Goal: Task Accomplishment & Management: Manage account settings

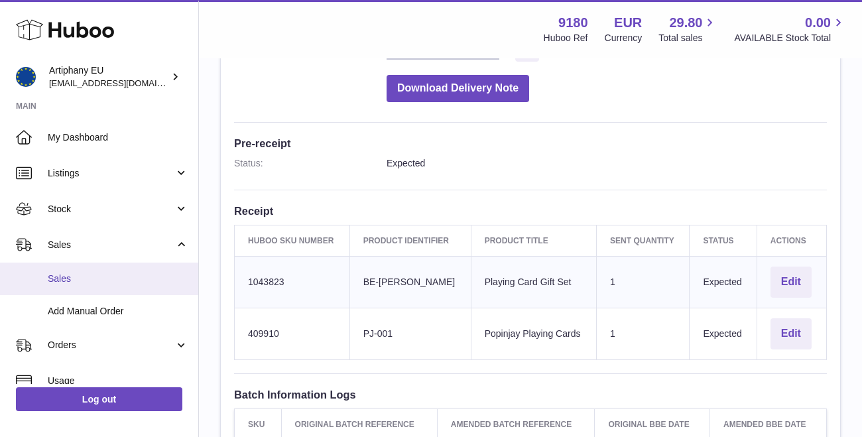
click at [60, 279] on span "Sales" at bounding box center [118, 279] width 141 height 13
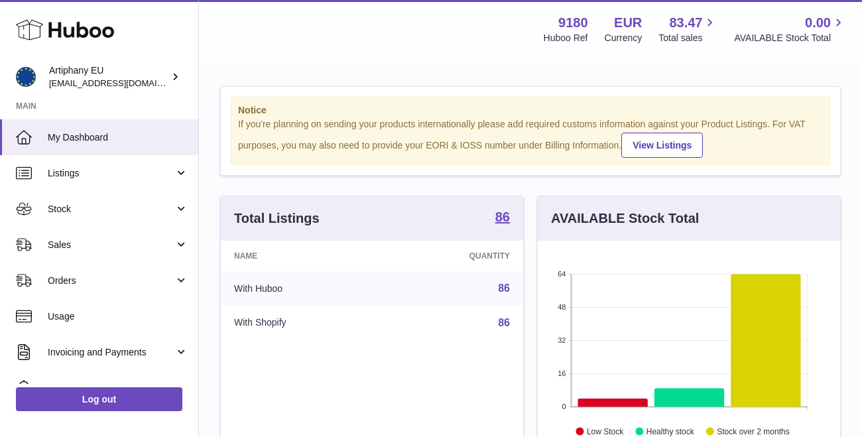
scroll to position [207, 302]
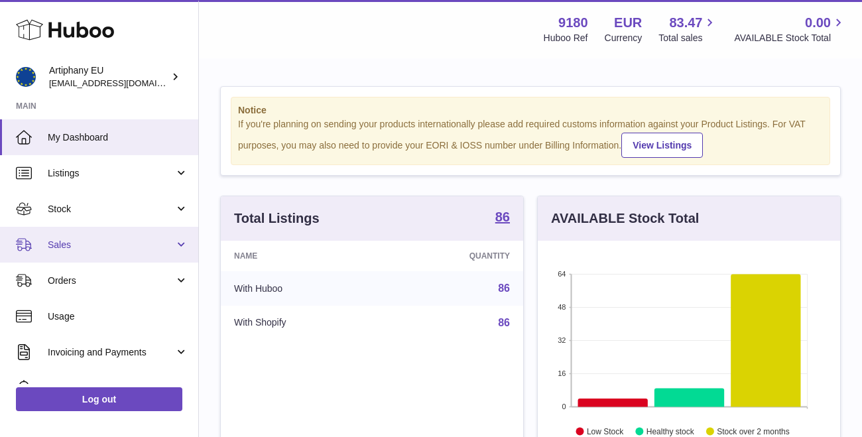
click at [78, 239] on span "Sales" at bounding box center [111, 245] width 127 height 13
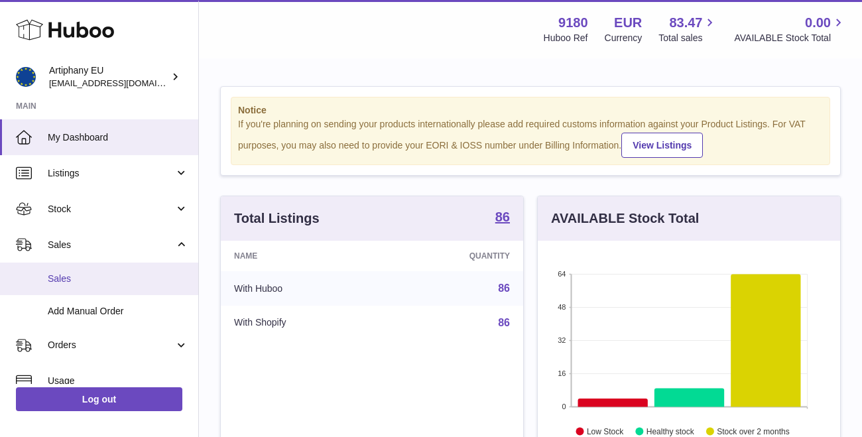
click at [86, 275] on span "Sales" at bounding box center [118, 279] width 141 height 13
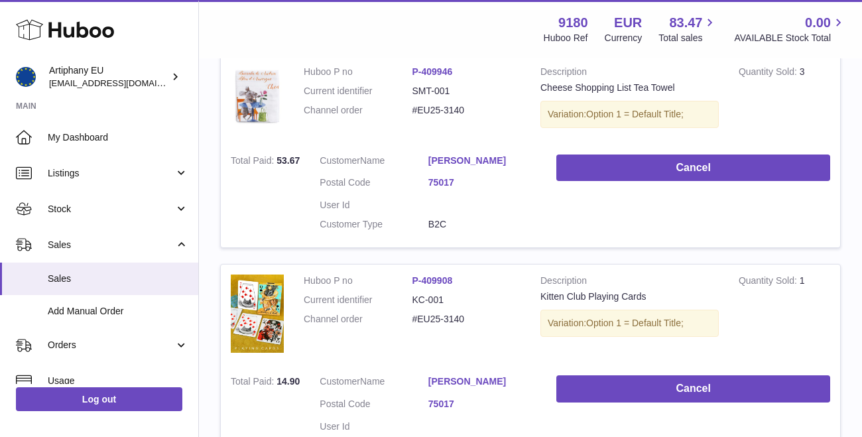
scroll to position [262, 0]
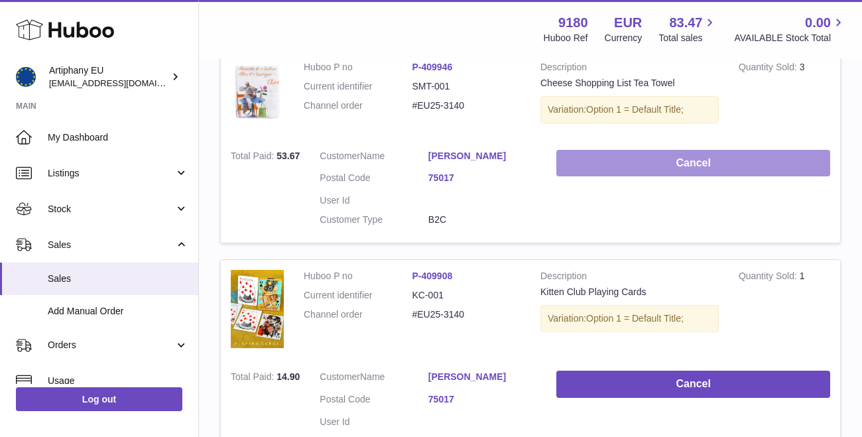
click at [631, 165] on button "Cancel" at bounding box center [693, 163] width 274 height 27
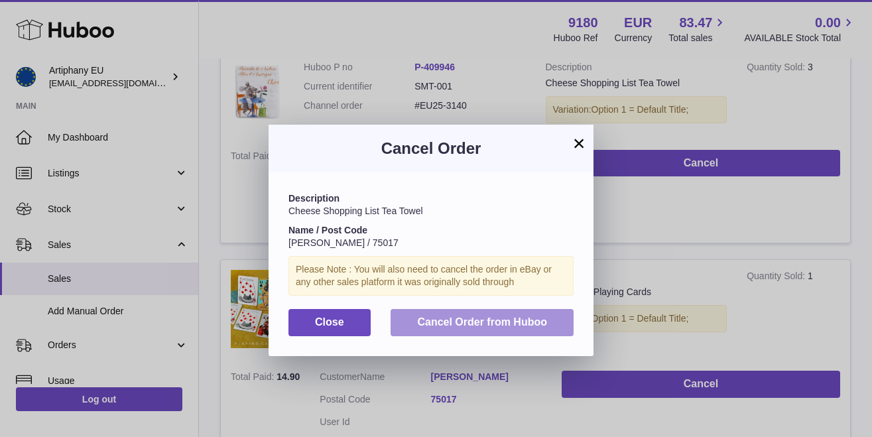
click at [432, 318] on span "Cancel Order from Huboo" at bounding box center [482, 321] width 130 height 11
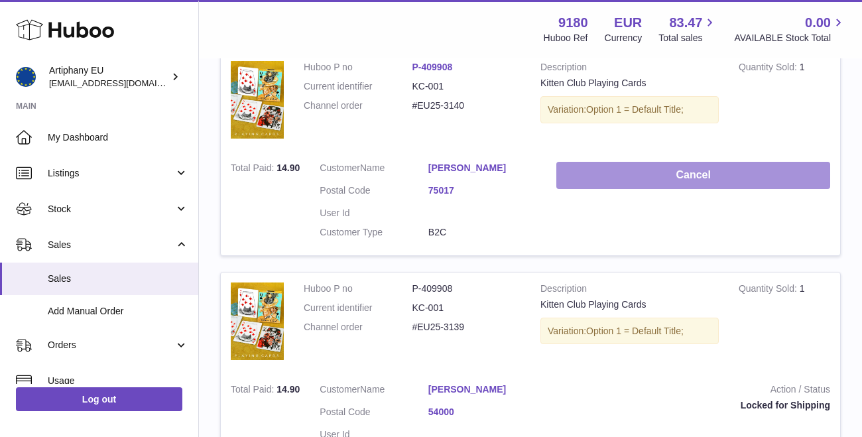
click at [580, 174] on button "Cancel" at bounding box center [693, 175] width 274 height 27
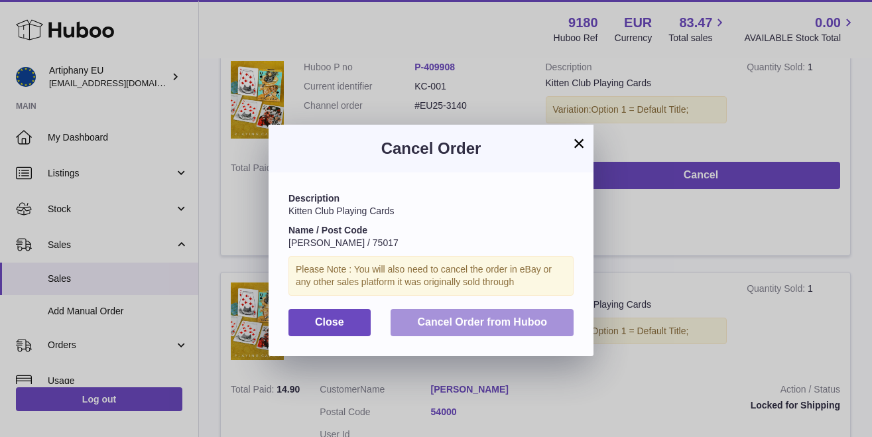
click at [475, 316] on span "Cancel Order from Huboo" at bounding box center [482, 321] width 130 height 11
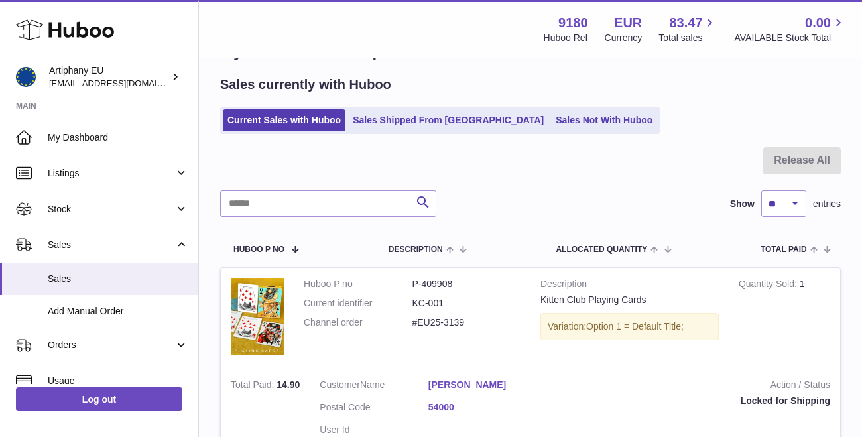
scroll to position [0, 0]
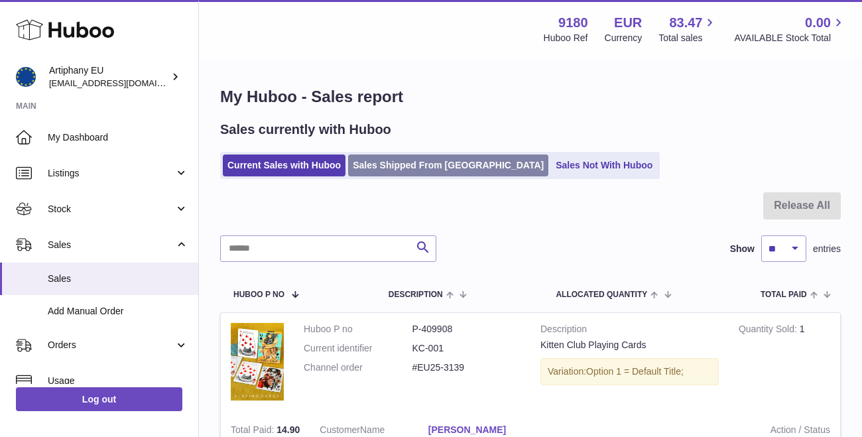
click at [393, 162] on link "Sales Shipped From [GEOGRAPHIC_DATA]" at bounding box center [448, 166] width 200 height 22
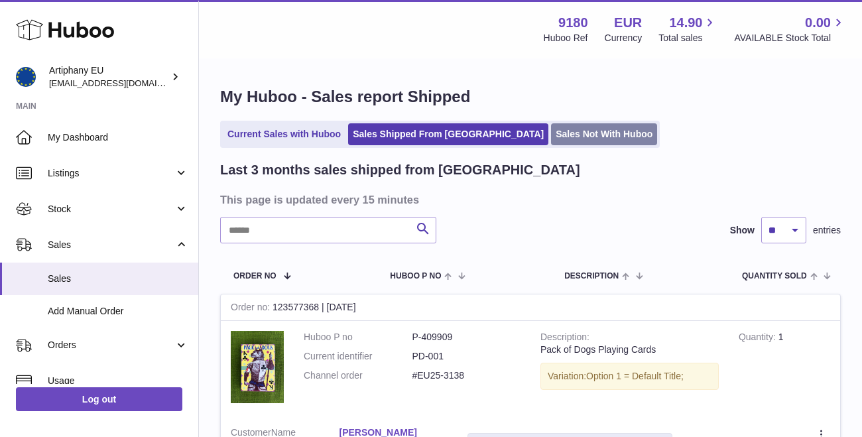
click at [551, 131] on link "Sales Not With Huboo" at bounding box center [604, 134] width 106 height 22
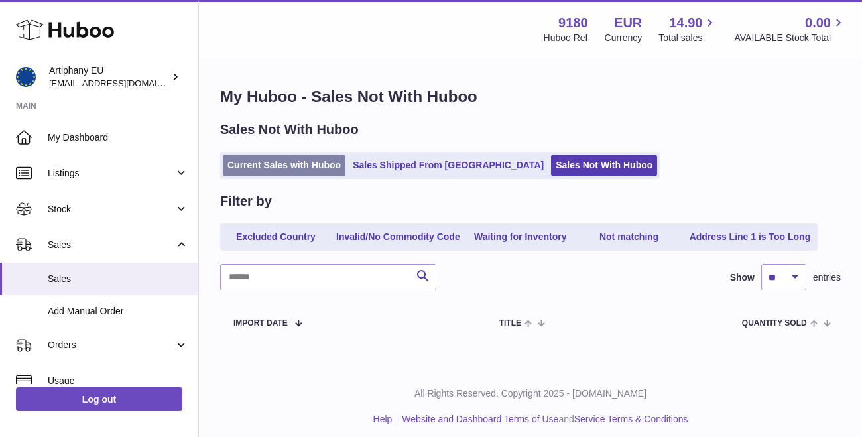
click at [288, 156] on link "Current Sales with Huboo" at bounding box center [284, 166] width 123 height 22
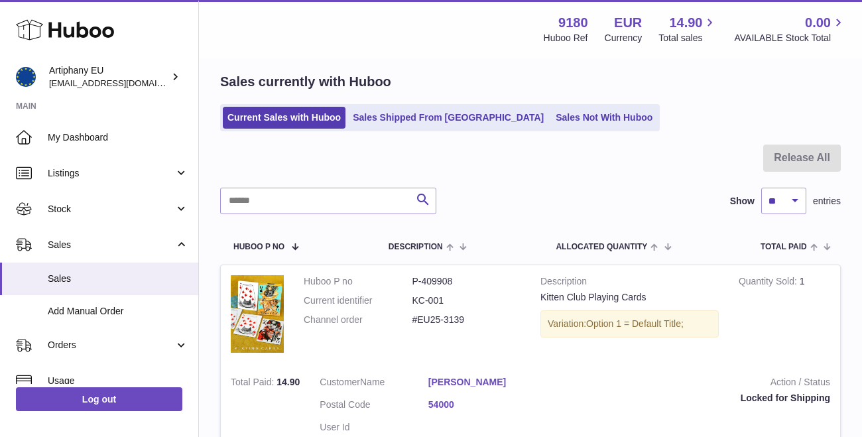
scroll to position [42, 0]
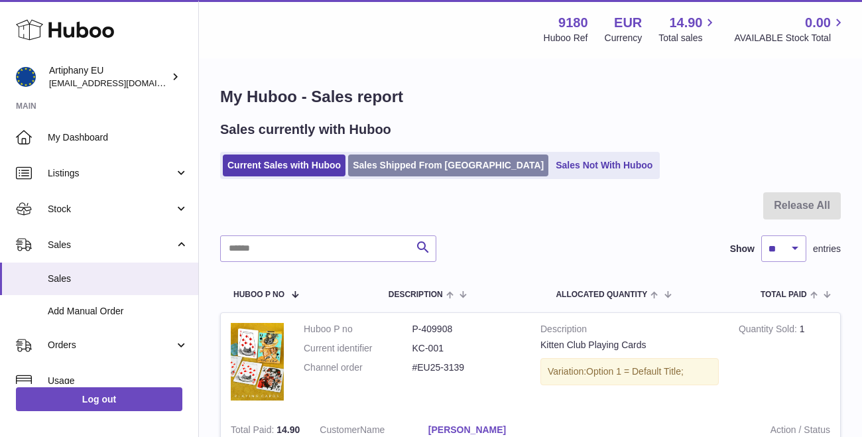
click at [379, 175] on link "Sales Shipped From [GEOGRAPHIC_DATA]" at bounding box center [448, 166] width 200 height 22
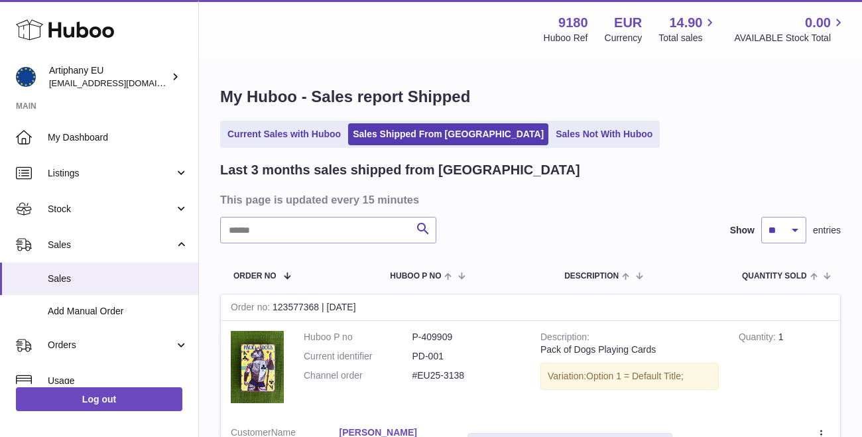
click at [67, 208] on span "Stock" at bounding box center [111, 209] width 127 height 13
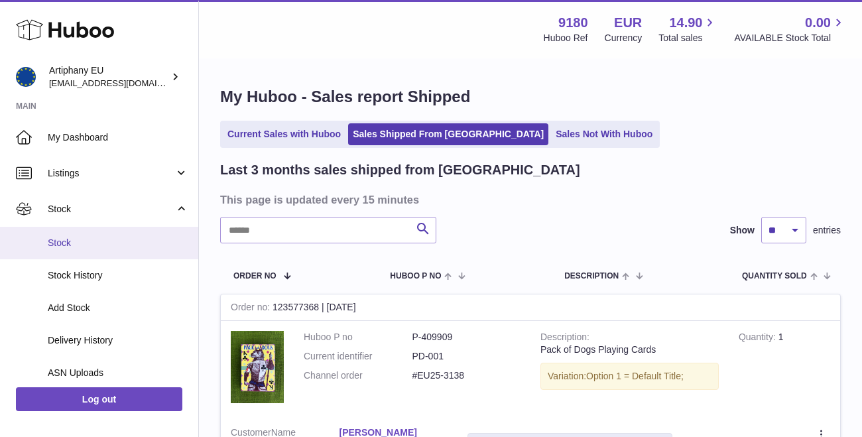
click at [77, 241] on span "Stock" at bounding box center [118, 243] width 141 height 13
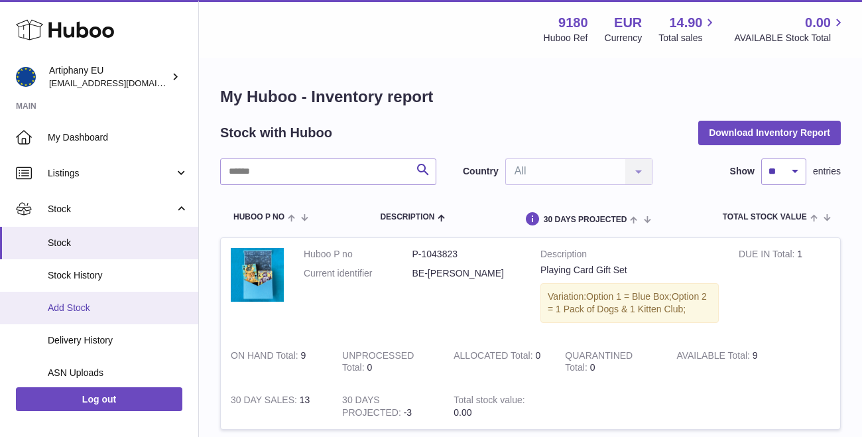
click at [89, 302] on span "Add Stock" at bounding box center [118, 308] width 141 height 13
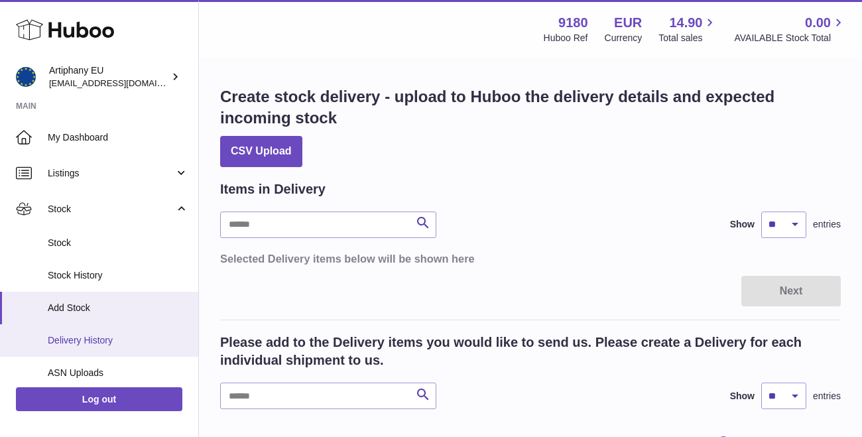
click at [107, 330] on link "Delivery History" at bounding box center [99, 340] width 198 height 33
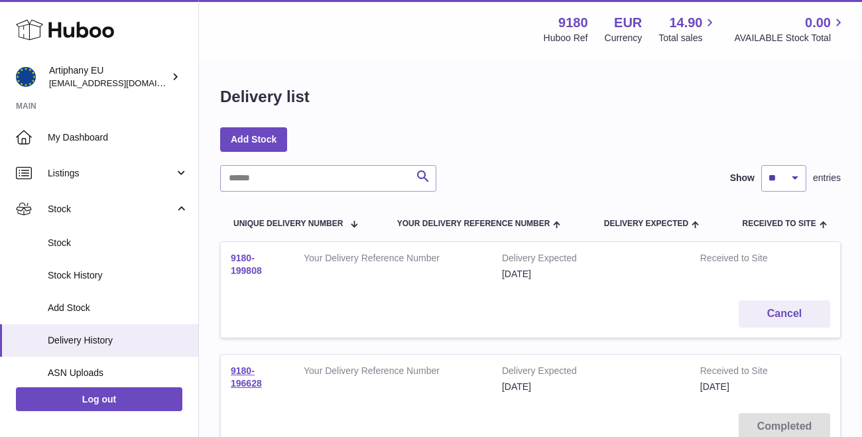
click at [241, 266] on link "9180-199808" at bounding box center [246, 264] width 31 height 23
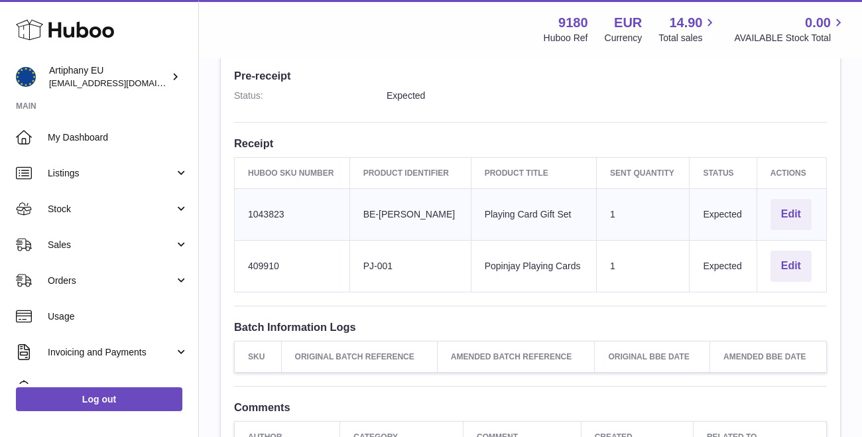
scroll to position [354, 0]
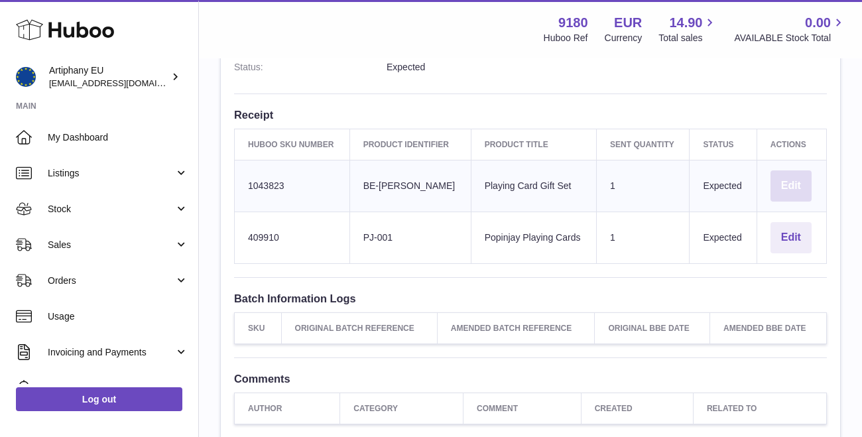
click at [797, 182] on button "Edit" at bounding box center [791, 185] width 41 height 31
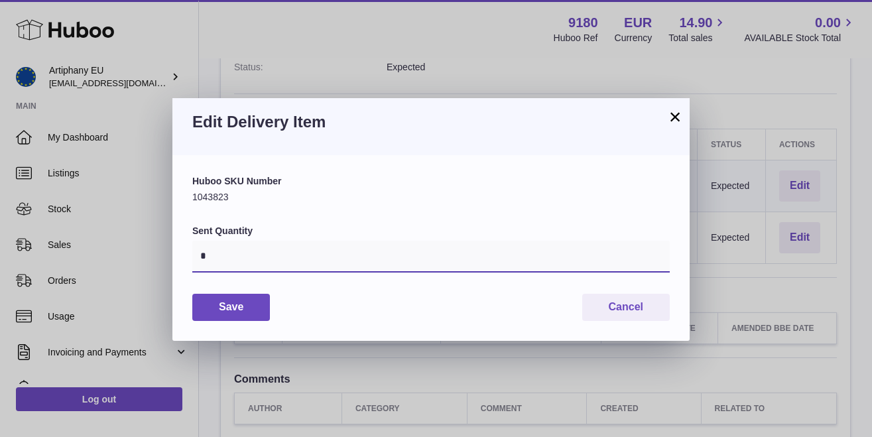
click at [323, 253] on input "*" at bounding box center [431, 257] width 478 height 32
type input "**"
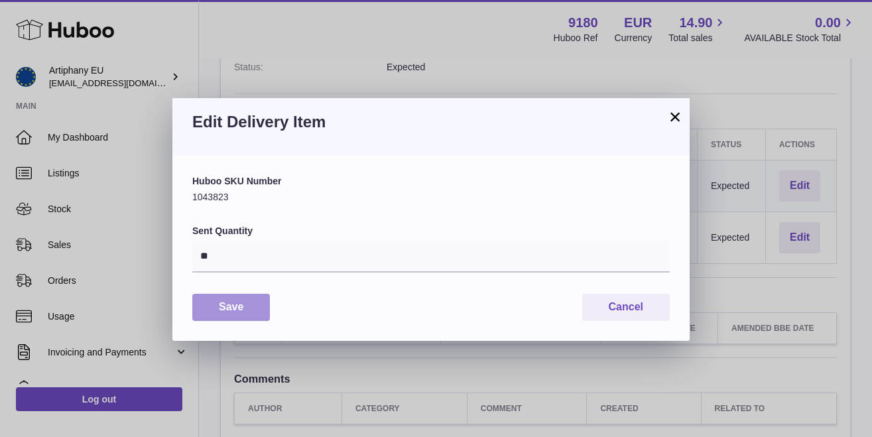
click at [222, 308] on button "Save" at bounding box center [231, 307] width 78 height 27
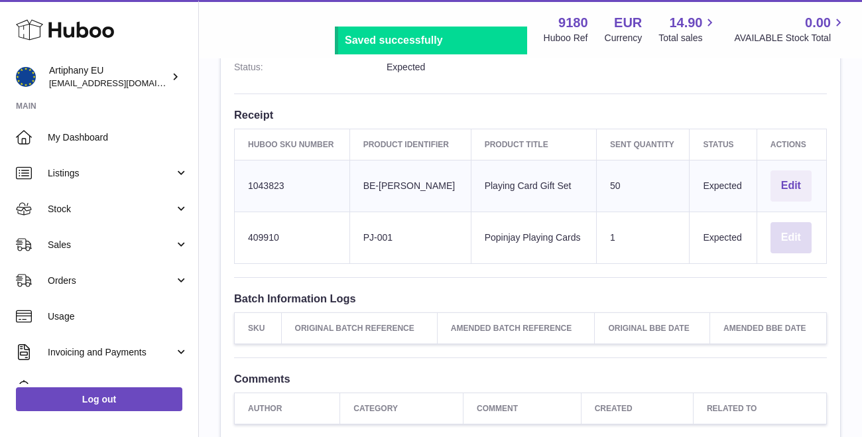
click at [788, 230] on button "Edit" at bounding box center [791, 237] width 41 height 31
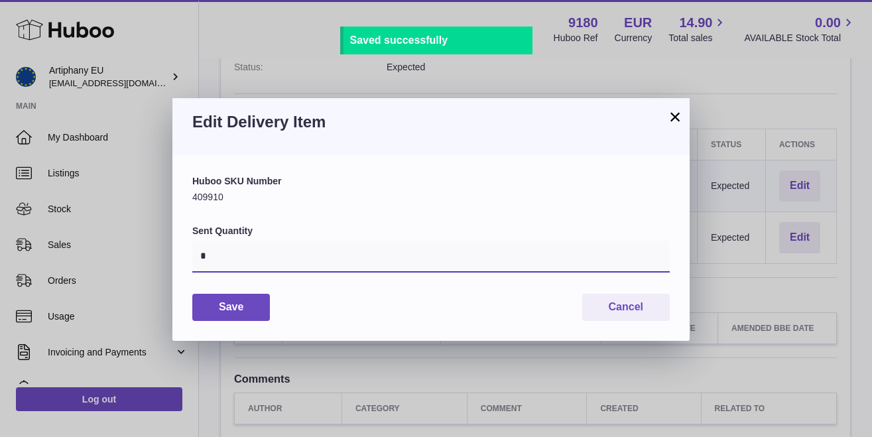
click at [232, 259] on input "*" at bounding box center [431, 257] width 478 height 32
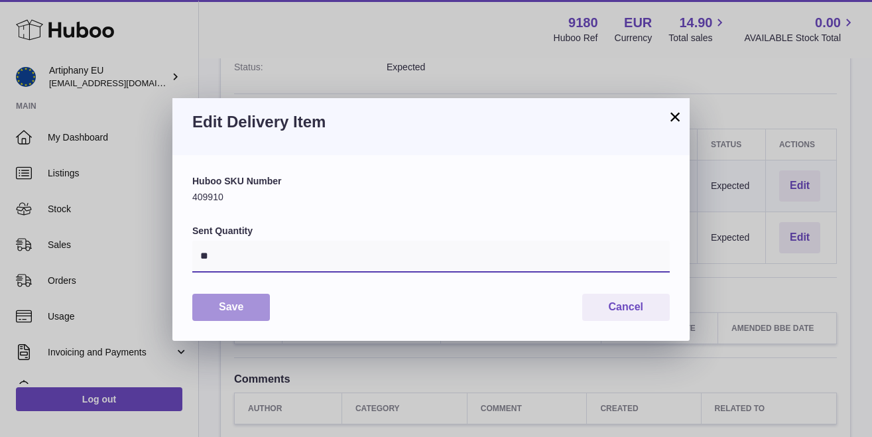
type input "**"
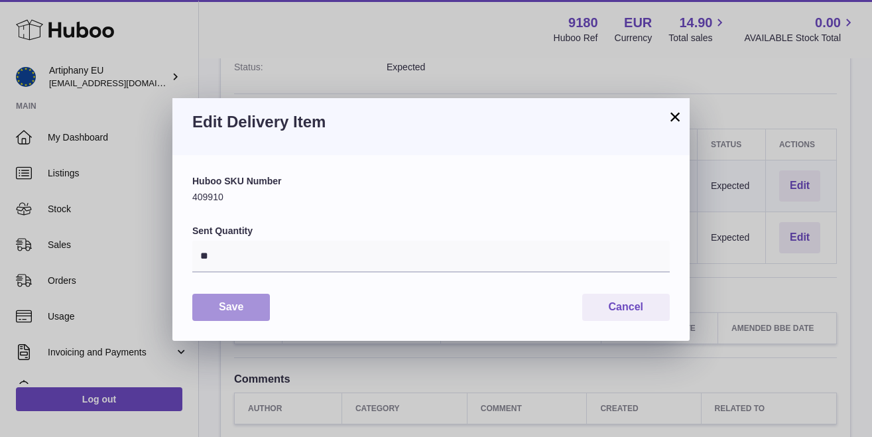
click at [222, 309] on button "Save" at bounding box center [231, 307] width 78 height 27
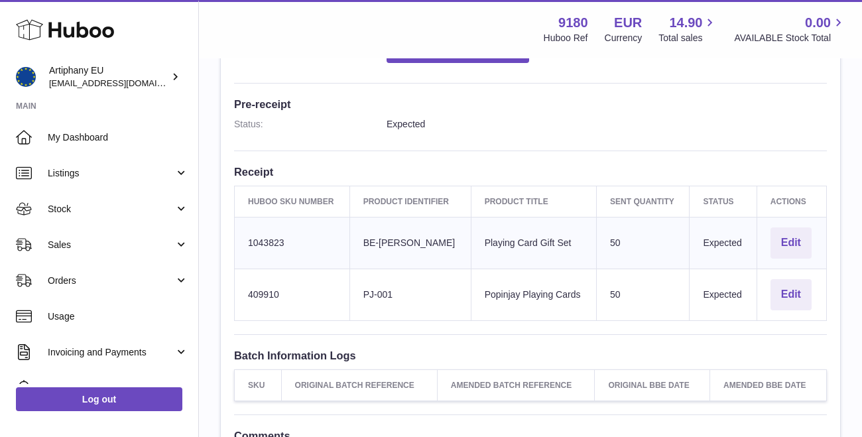
scroll to position [265, 0]
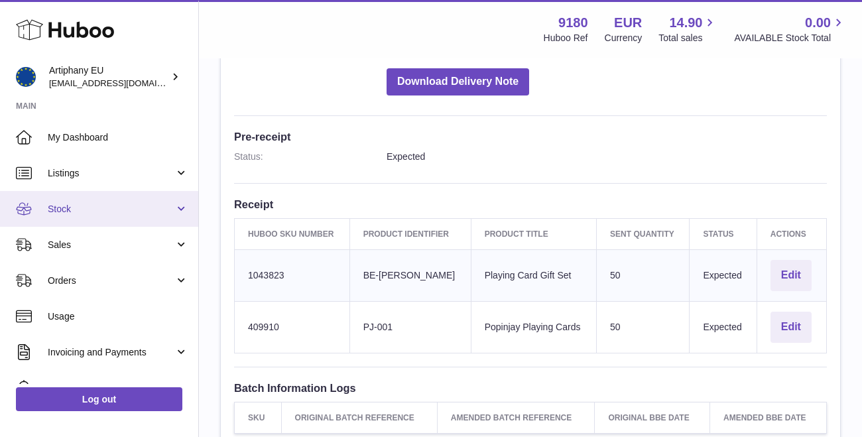
click at [70, 204] on span "Stock" at bounding box center [111, 209] width 127 height 13
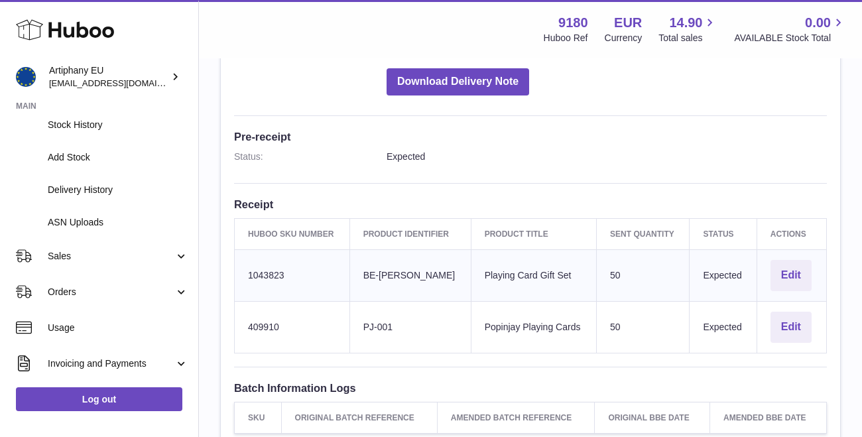
scroll to position [174, 0]
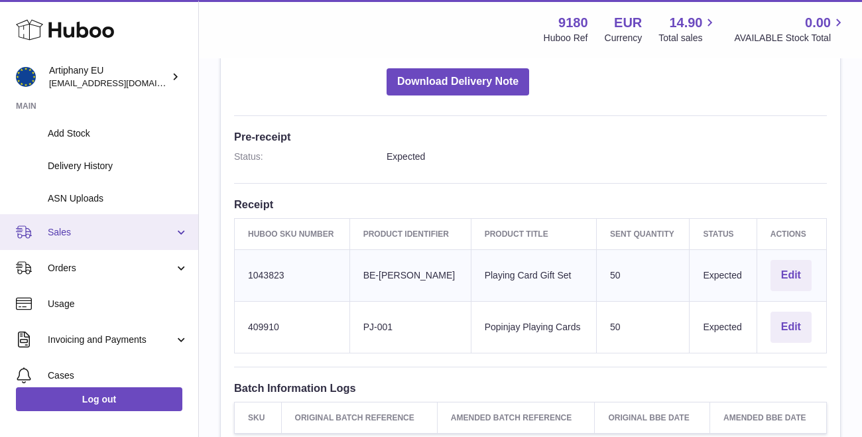
click at [83, 232] on span "Sales" at bounding box center [111, 232] width 127 height 13
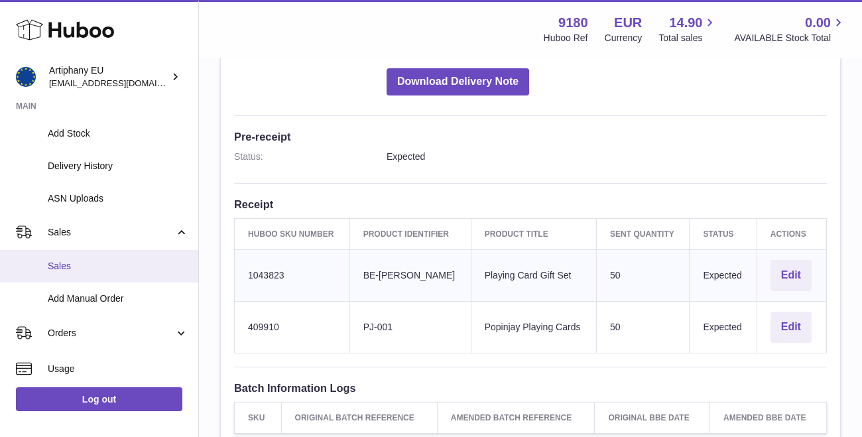
click at [90, 260] on span "Sales" at bounding box center [118, 266] width 141 height 13
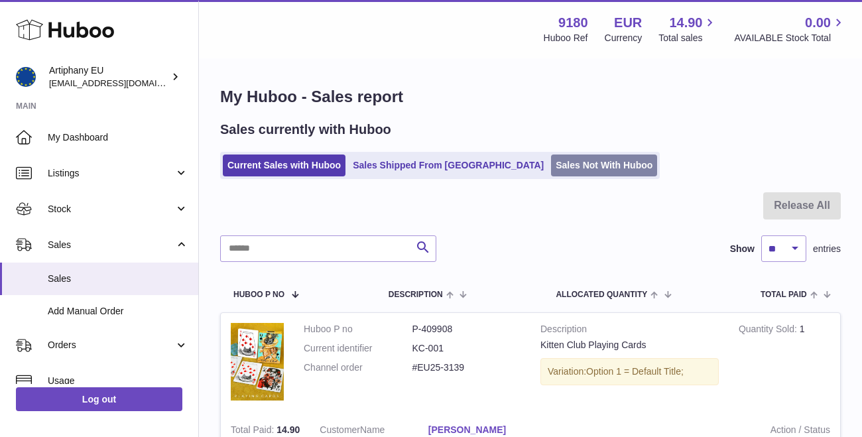
click at [551, 167] on link "Sales Not With Huboo" at bounding box center [604, 166] width 106 height 22
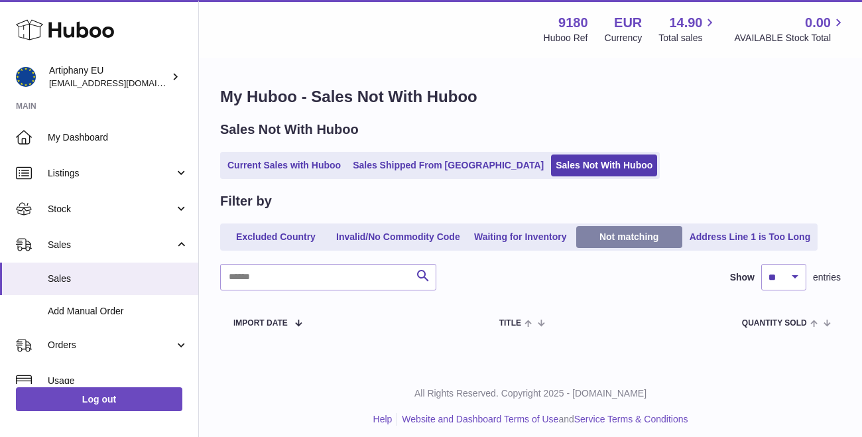
click at [611, 241] on link "Not matching" at bounding box center [629, 237] width 106 height 22
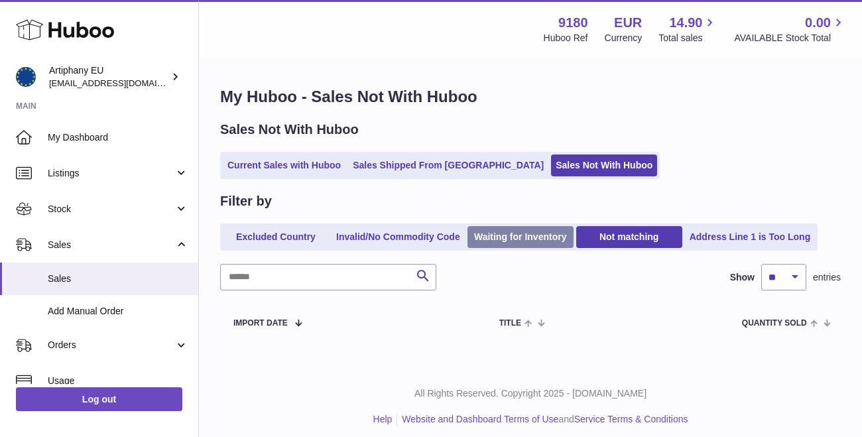
click at [515, 237] on link "Waiting for Inventory" at bounding box center [521, 237] width 106 height 22
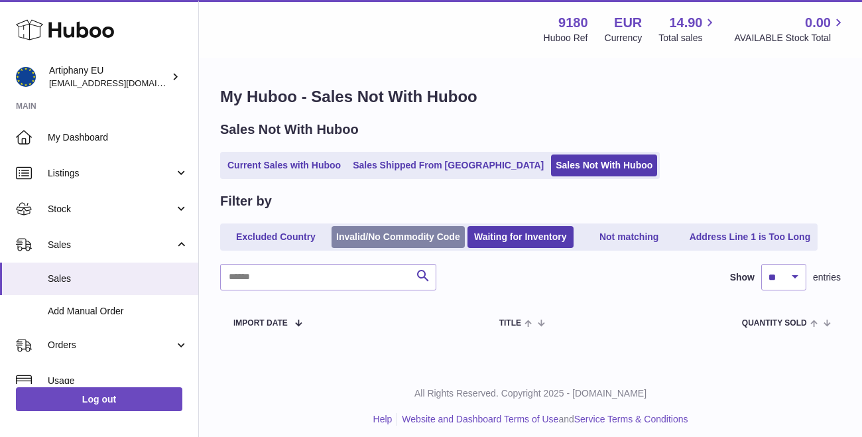
click at [405, 236] on link "Invalid/No Commodity Code" at bounding box center [398, 237] width 133 height 22
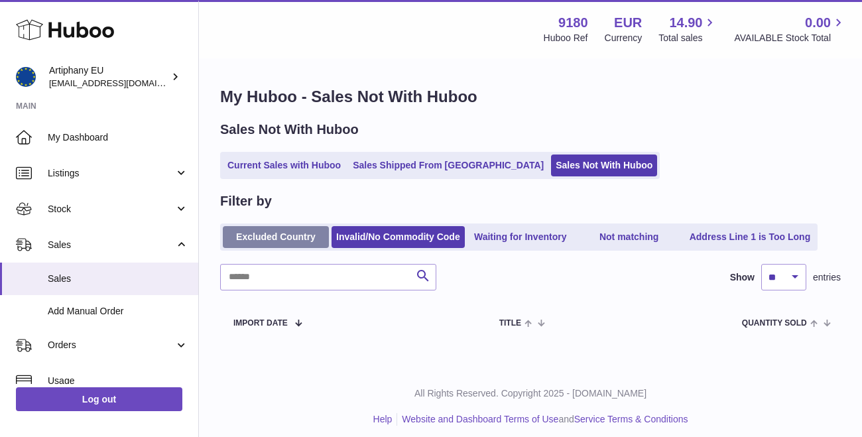
click at [267, 236] on link "Excluded Country" at bounding box center [276, 237] width 106 height 22
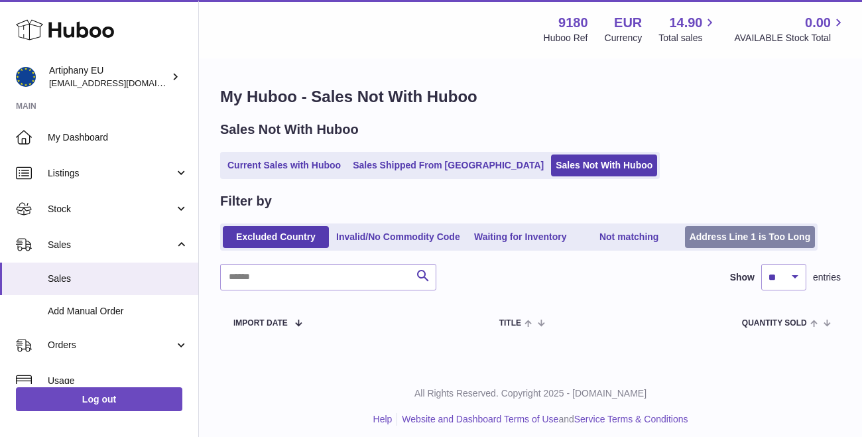
click at [732, 235] on link "Address Line 1 is Too Long" at bounding box center [750, 237] width 131 height 22
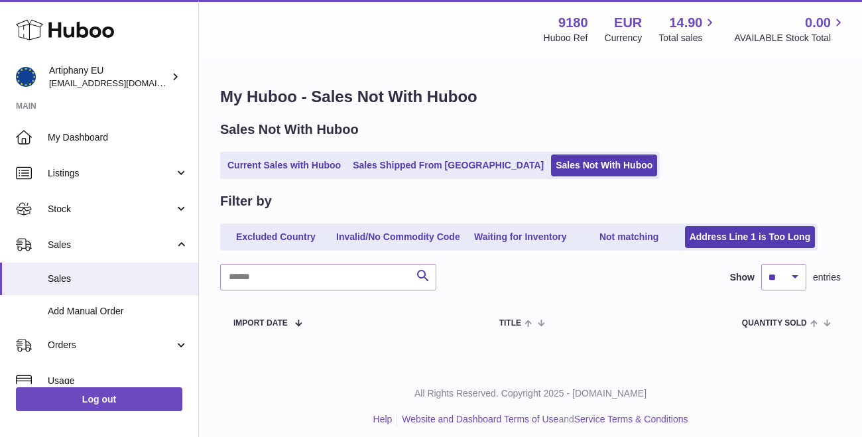
click at [421, 178] on ul "Current Sales with Huboo Sales Shipped From Huboo Sales Not With Huboo" at bounding box center [440, 165] width 440 height 27
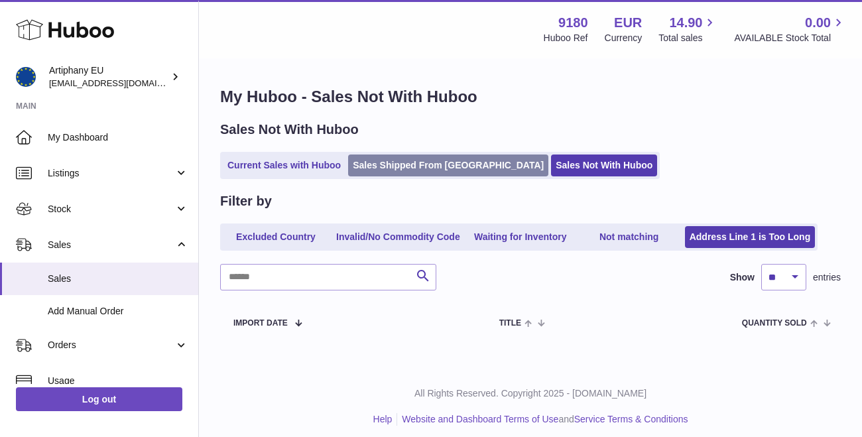
click at [418, 170] on link "Sales Shipped From [GEOGRAPHIC_DATA]" at bounding box center [448, 166] width 200 height 22
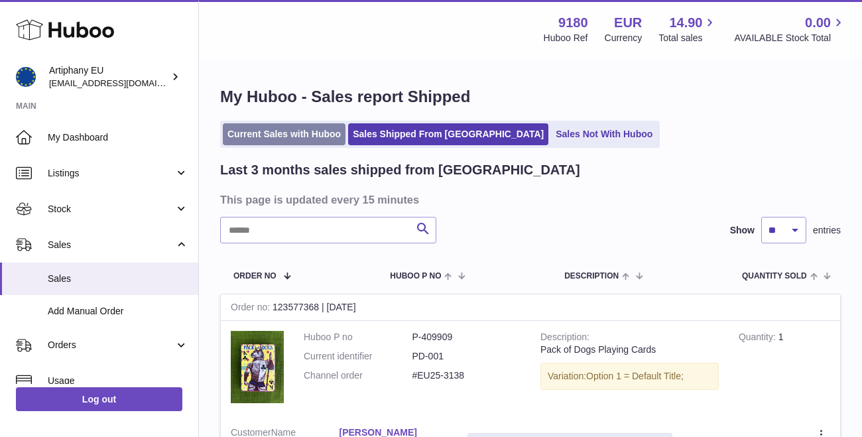
click at [281, 135] on link "Current Sales with Huboo" at bounding box center [284, 134] width 123 height 22
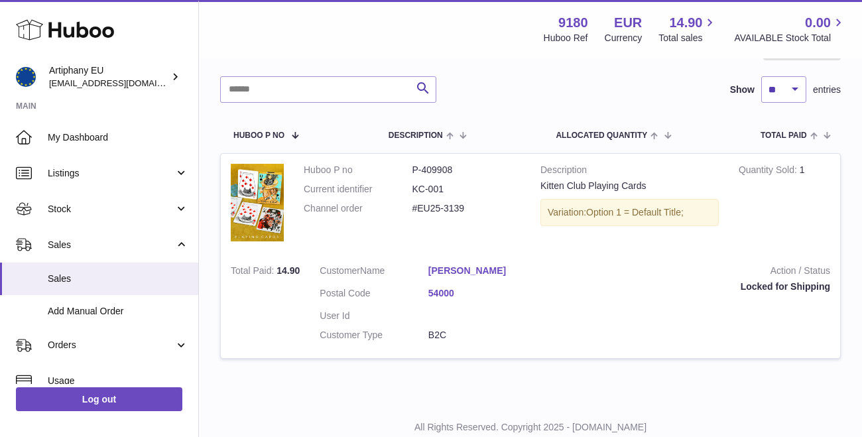
scroll to position [195, 0]
